Goal: Information Seeking & Learning: Learn about a topic

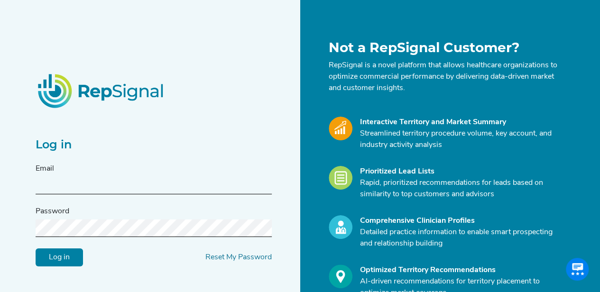
click at [183, 188] on input "text" at bounding box center [154, 186] width 236 height 18
type input "[PERSON_NAME][EMAIL_ADDRESS][PERSON_NAME][DOMAIN_NAME]"
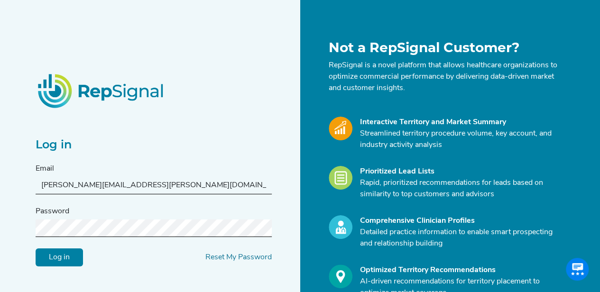
click at [140, 248] on div "Log in Reset My Password" at bounding box center [154, 257] width 236 height 18
click at [36, 248] on input "Log in" at bounding box center [59, 257] width 47 height 18
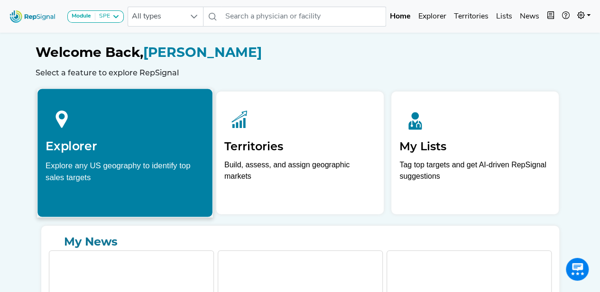
click at [151, 183] on div "Explore any US geography to identify top sales targets" at bounding box center [125, 171] width 159 height 24
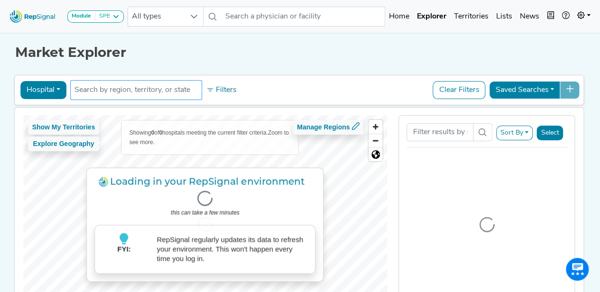
click at [169, 83] on li at bounding box center [136, 90] width 123 height 15
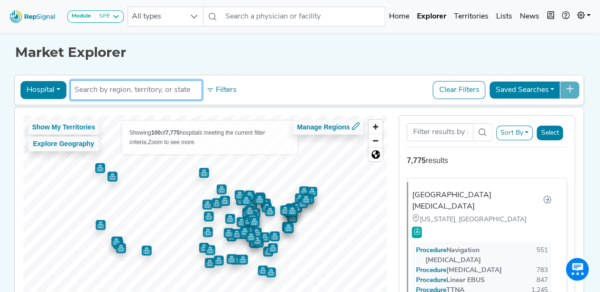
click at [170, 91] on input "text" at bounding box center [136, 89] width 123 height 11
type input "[US_STATE]"
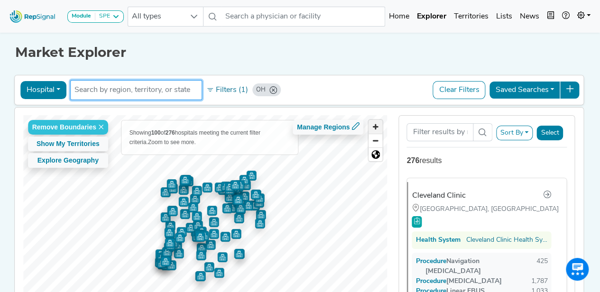
click at [379, 125] on span "Zoom in" at bounding box center [376, 127] width 14 height 14
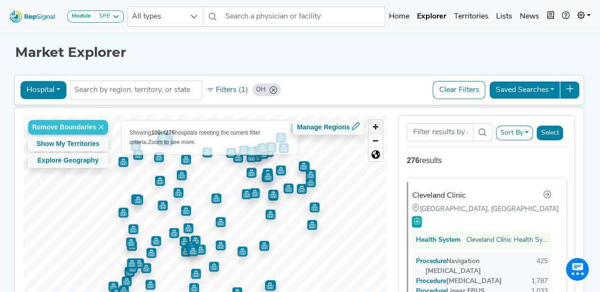
click at [379, 125] on span "Zoom in" at bounding box center [376, 127] width 14 height 14
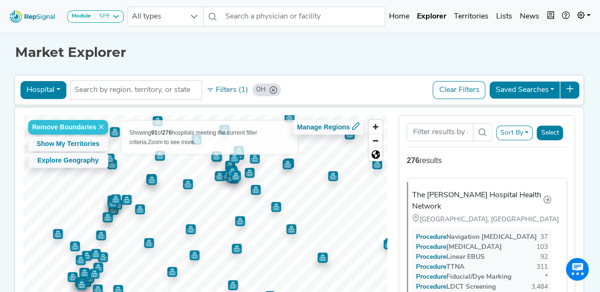
click at [239, 219] on img "Map marker" at bounding box center [240, 221] width 10 height 10
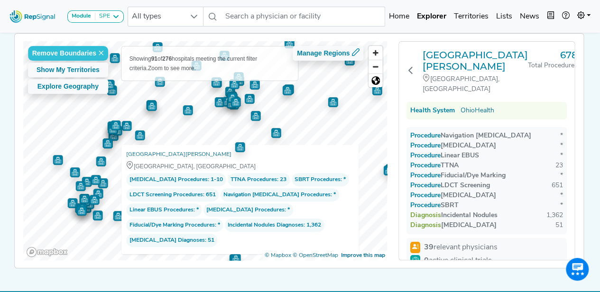
scroll to position [74, 0]
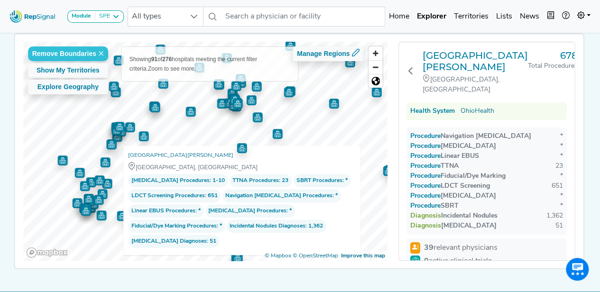
click at [239, 146] on img "Map marker" at bounding box center [242, 148] width 10 height 10
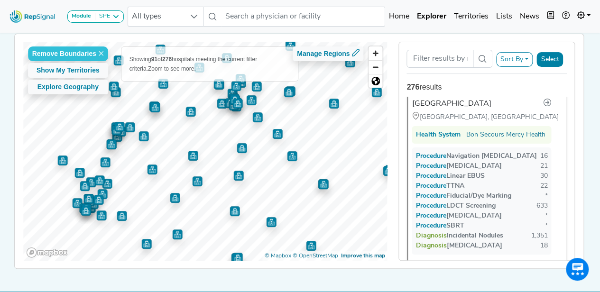
scroll to position [6152, 0]
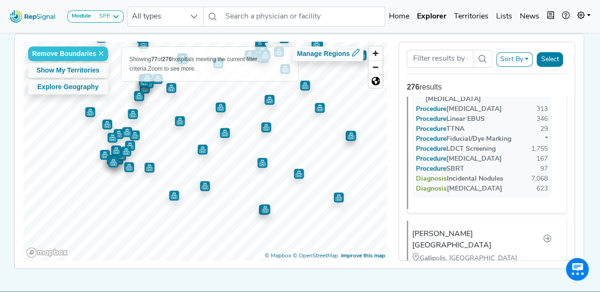
click at [200, 186] on img "Map marker" at bounding box center [205, 186] width 10 height 10
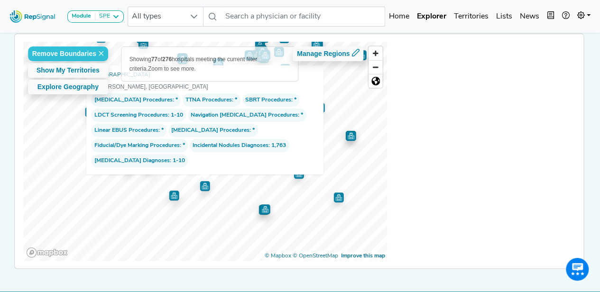
scroll to position [108, 0]
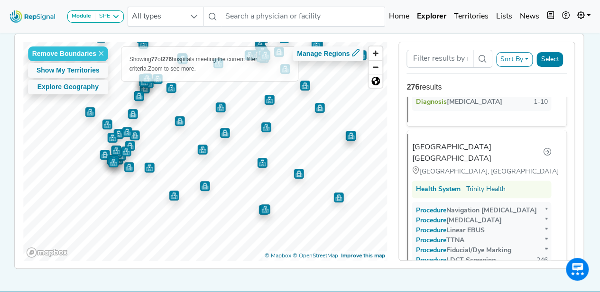
click at [201, 149] on img "Map marker" at bounding box center [202, 150] width 10 height 10
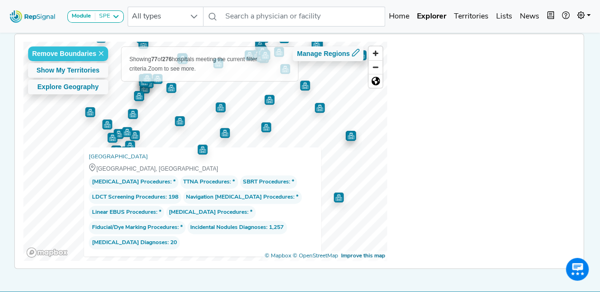
scroll to position [0, 0]
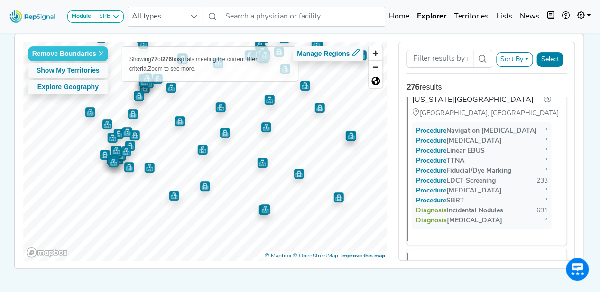
click at [178, 120] on img "Map marker" at bounding box center [180, 121] width 10 height 10
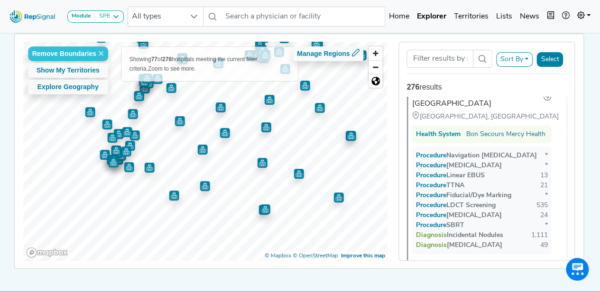
click at [217, 105] on img "Map marker" at bounding box center [220, 108] width 10 height 10
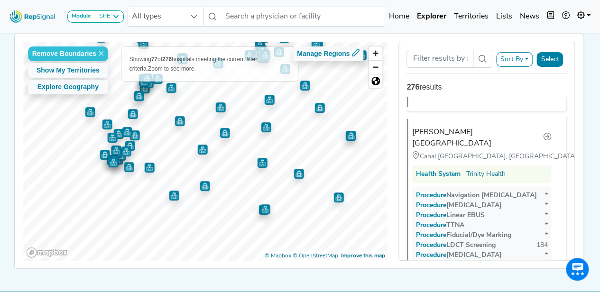
scroll to position [9144, 0]
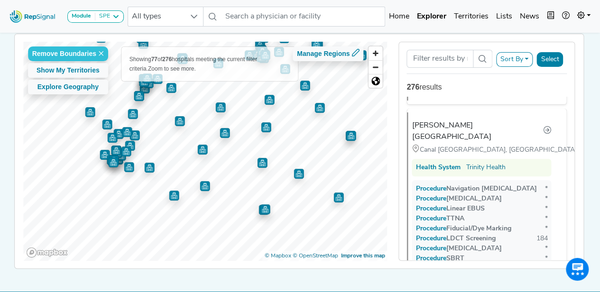
click at [222, 131] on img "Map marker" at bounding box center [225, 133] width 10 height 10
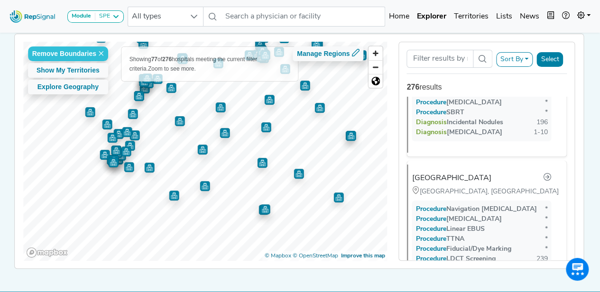
scroll to position [8024, 0]
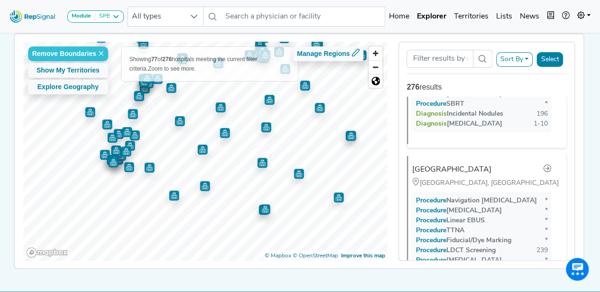
click at [178, 119] on img "Map marker" at bounding box center [180, 119] width 14 height 14
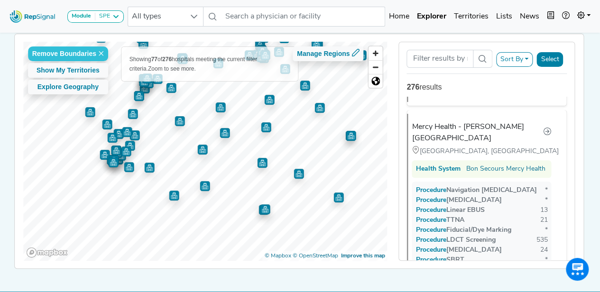
scroll to position [6158, 0]
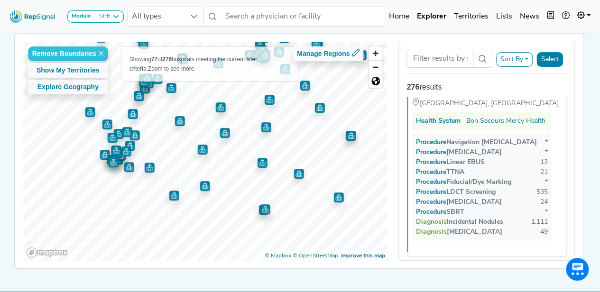
click at [259, 162] on img "Map marker" at bounding box center [262, 163] width 10 height 10
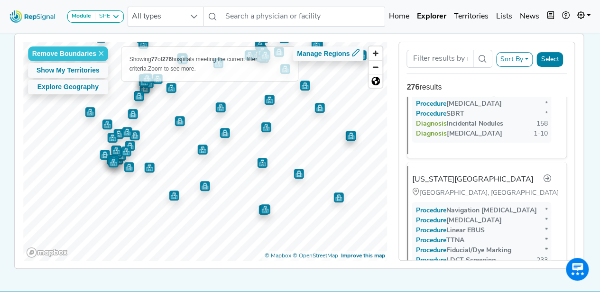
scroll to position [8397, 0]
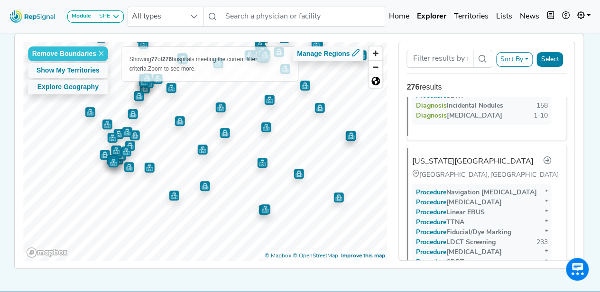
click at [264, 206] on img "Map marker" at bounding box center [265, 210] width 10 height 10
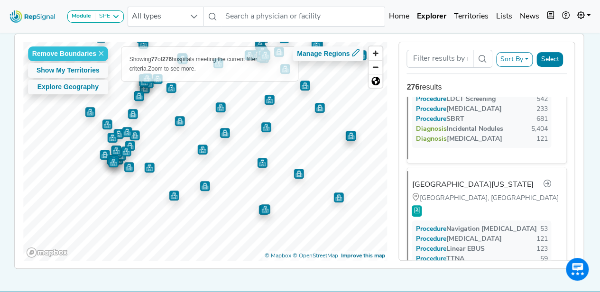
click at [296, 171] on img "Map marker" at bounding box center [299, 174] width 10 height 10
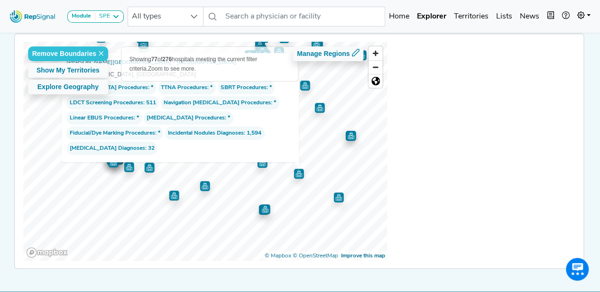
scroll to position [1866, 0]
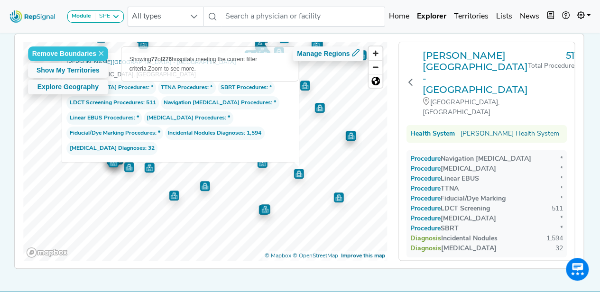
click at [334, 194] on img "Map marker" at bounding box center [339, 198] width 10 height 10
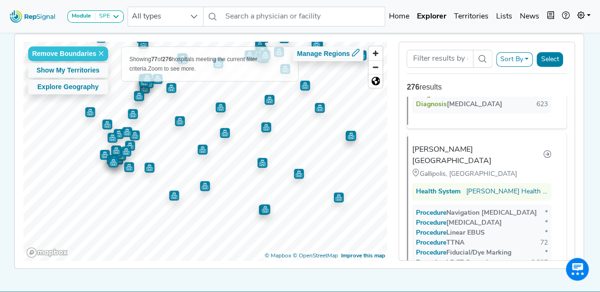
scroll to position [746, 0]
click at [268, 99] on img "Map marker" at bounding box center [269, 98] width 14 height 14
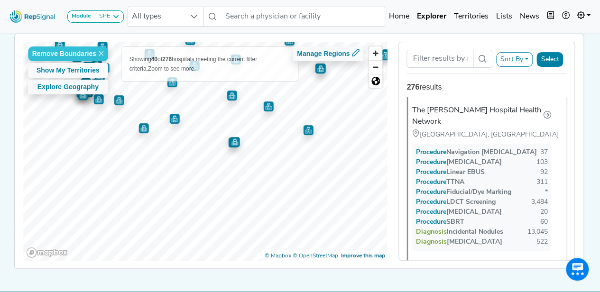
scroll to position [0, 0]
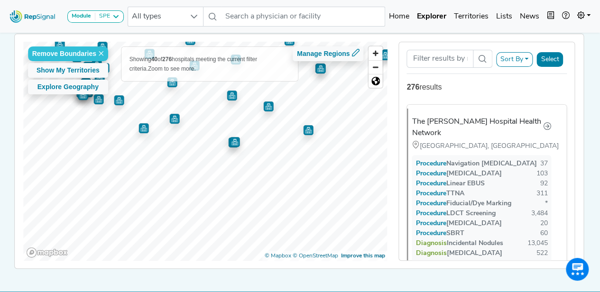
click at [143, 131] on img "Map marker" at bounding box center [144, 128] width 10 height 10
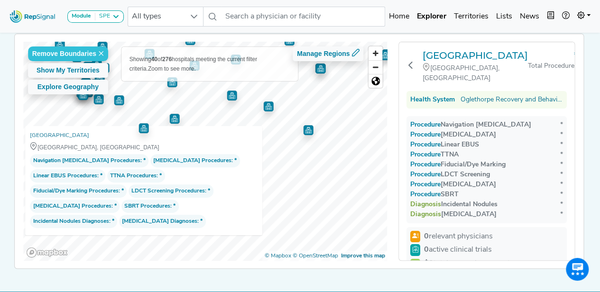
click at [173, 119] on img "Map marker" at bounding box center [175, 117] width 14 height 14
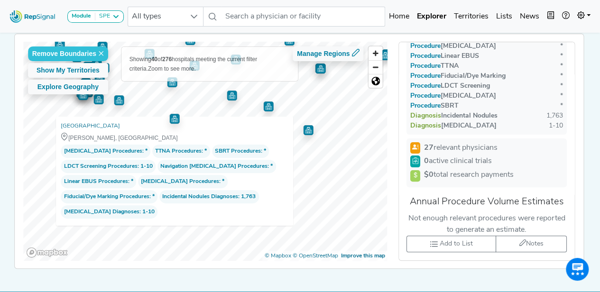
scroll to position [95, 0]
click at [120, 121] on link "[GEOGRAPHIC_DATA]" at bounding box center [90, 125] width 59 height 9
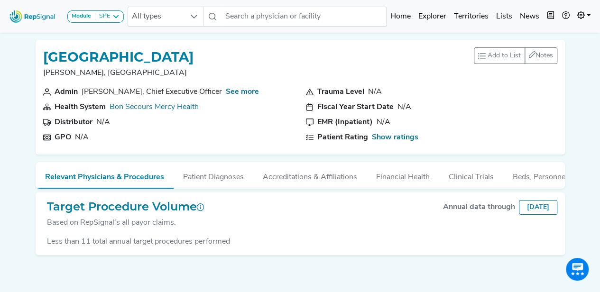
scroll to position [36, 0]
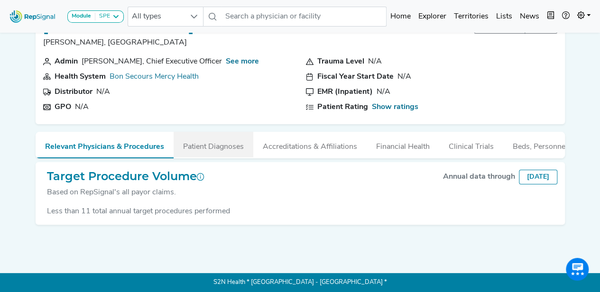
click at [230, 141] on button "Patient Diagnoses" at bounding box center [214, 145] width 80 height 26
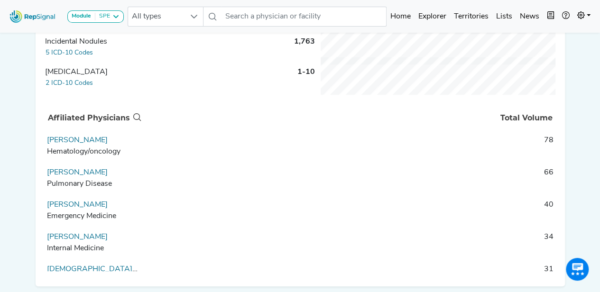
scroll to position [236, 0]
